Goal: Information Seeking & Learning: Understand process/instructions

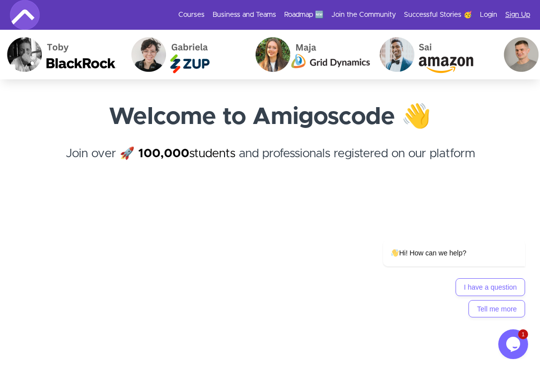
click at [508, 17] on link "Sign Up" at bounding box center [517, 15] width 25 height 10
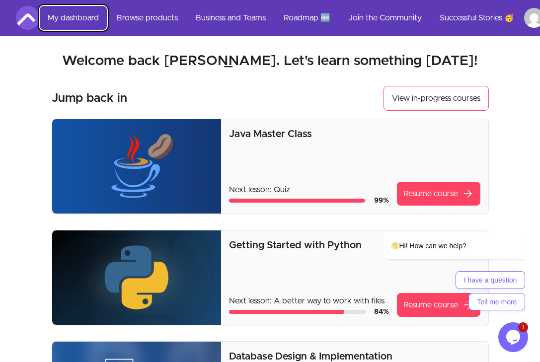
click at [81, 19] on link "My dashboard" at bounding box center [73, 18] width 67 height 24
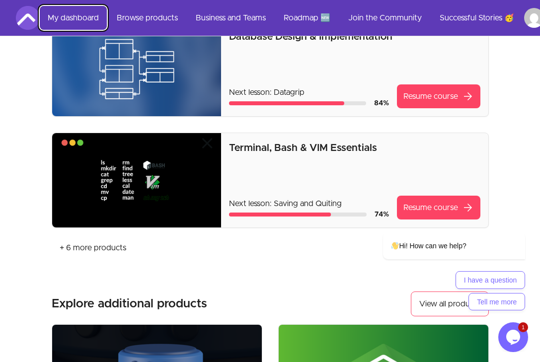
scroll to position [298, 0]
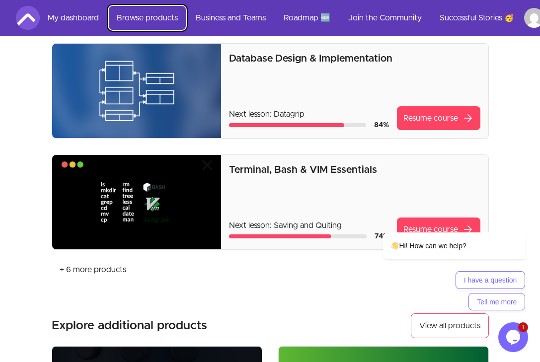
click at [147, 20] on link "Browse products" at bounding box center [147, 18] width 77 height 24
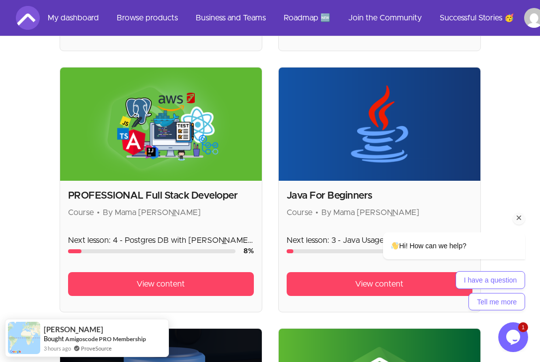
scroll to position [1328, 0]
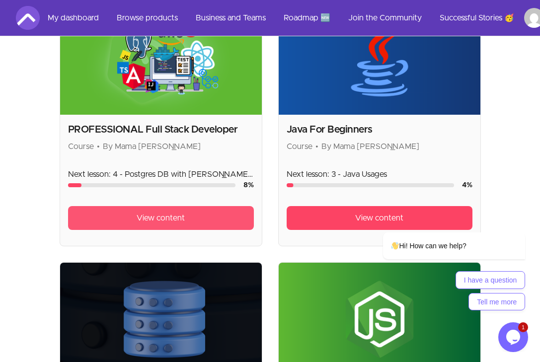
click at [168, 212] on span "View content" at bounding box center [160, 218] width 48 height 12
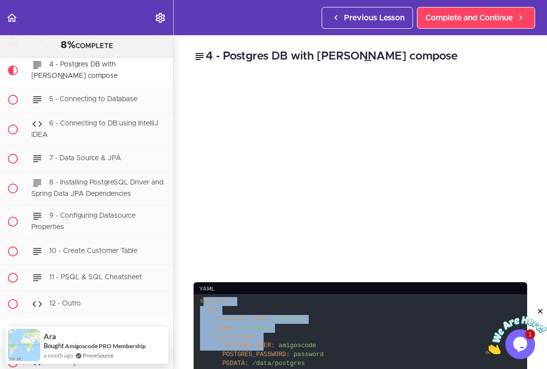
drag, startPoint x: 202, startPoint y: 300, endPoint x: 297, endPoint y: 340, distance: 103.0
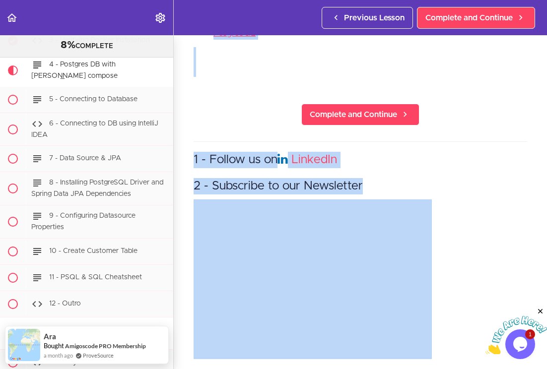
scroll to position [719, 0]
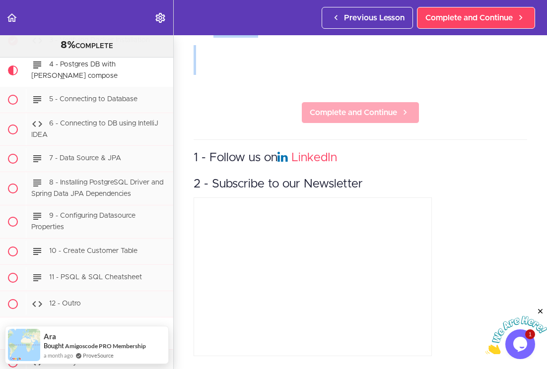
drag, startPoint x: 201, startPoint y: 299, endPoint x: 300, endPoint y: 112, distance: 211.8
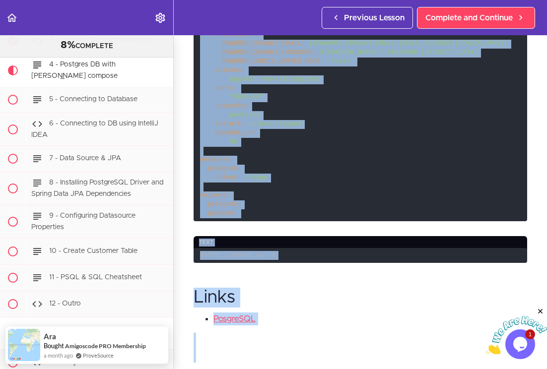
scroll to position [422, 0]
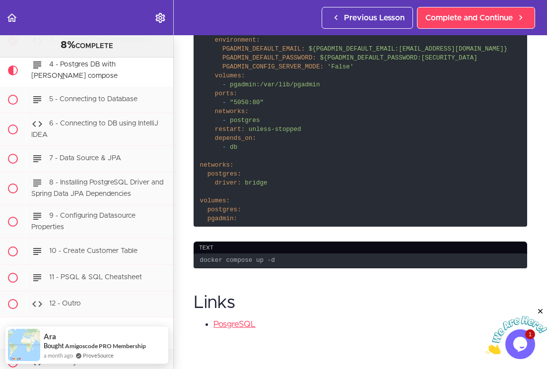
click at [380, 182] on code "services: db: container_name: postgres image: postgres environment: POSTGRES_US…" at bounding box center [361, 49] width 334 height 354
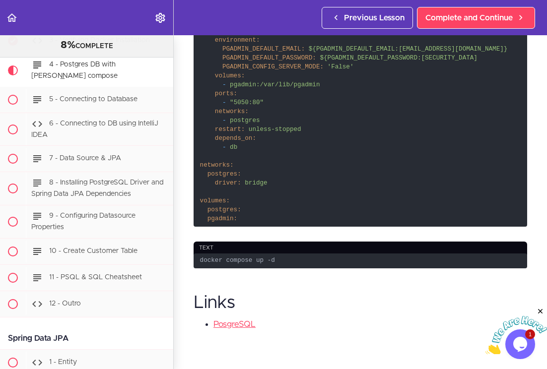
click at [285, 258] on code "docker compose up -d" at bounding box center [361, 261] width 334 height 15
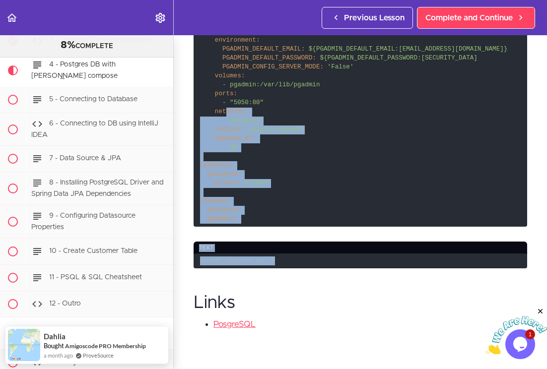
drag, startPoint x: 277, startPoint y: 261, endPoint x: 227, endPoint y: 104, distance: 164.7
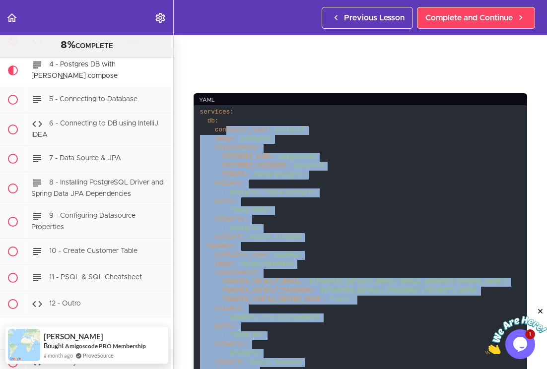
scroll to position [186, 0]
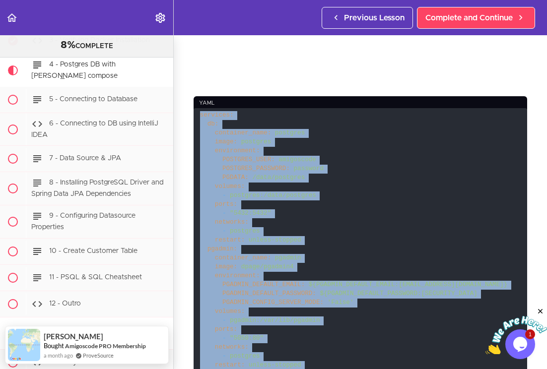
copy div "services: db: container_name: postgres image: postgres environment: POSTGRES_US…"
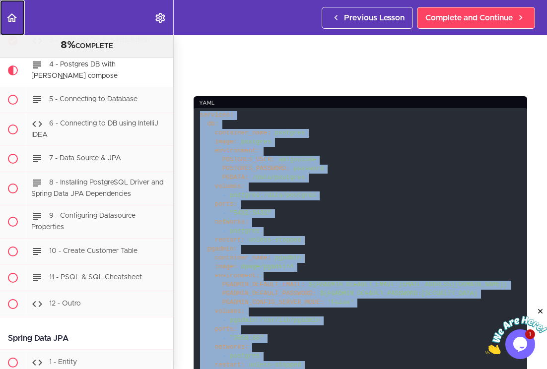
click at [10, 22] on icon "Back to course curriculum" at bounding box center [12, 18] width 12 height 12
